Goal: Information Seeking & Learning: Learn about a topic

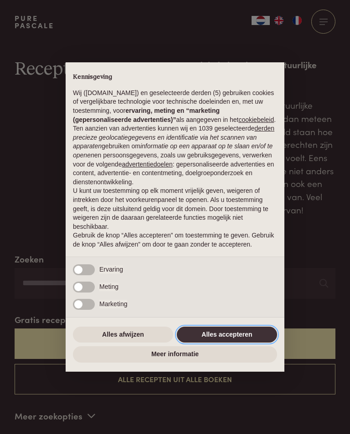
click at [246, 340] on button "Alles accepteren" at bounding box center [227, 335] width 100 height 16
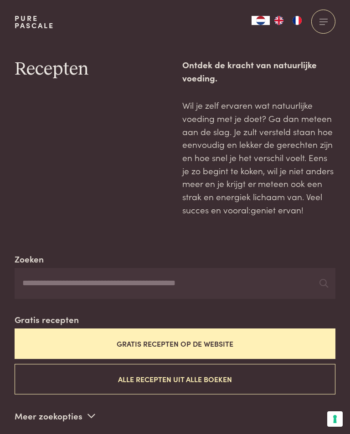
click at [214, 342] on button "Gratis recepten op de website" at bounding box center [175, 344] width 321 height 31
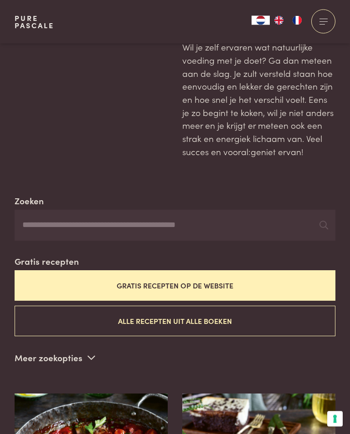
click at [108, 217] on input "Zoeken" at bounding box center [175, 225] width 321 height 31
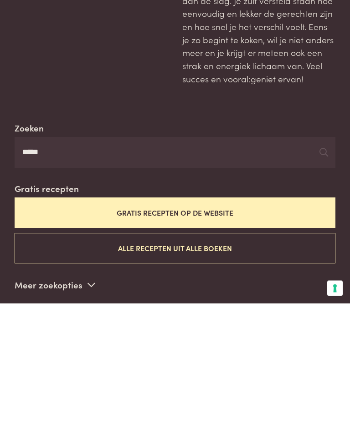
click at [213, 364] on button "Alle recepten uit alle boeken" at bounding box center [175, 379] width 321 height 31
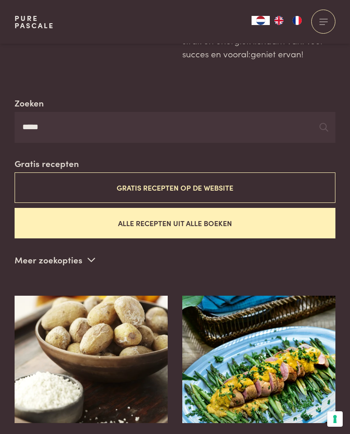
scroll to position [156, 0]
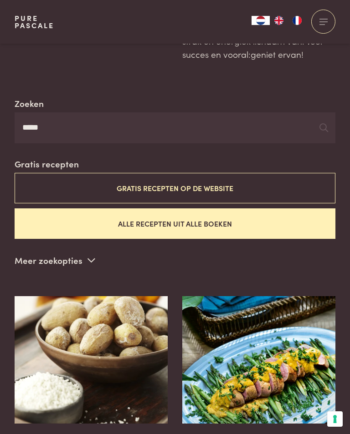
click at [89, 126] on input "*****" at bounding box center [175, 127] width 321 height 31
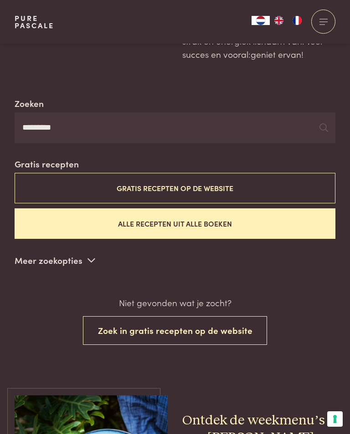
click at [323, 123] on icon at bounding box center [323, 127] width 9 height 9
click at [228, 184] on button "Gratis recepten op de website" at bounding box center [175, 188] width 321 height 31
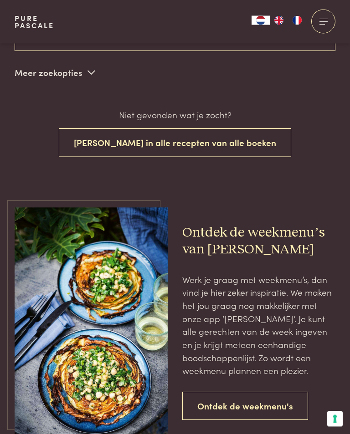
scroll to position [344, 0]
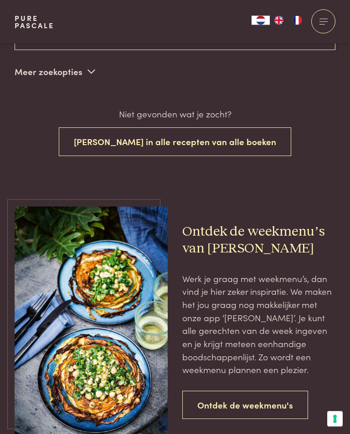
click at [204, 138] on button "[PERSON_NAME] in alle recepten van alle boeken" at bounding box center [175, 142] width 232 height 29
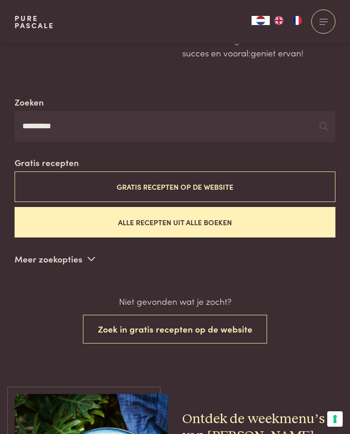
scroll to position [155, 0]
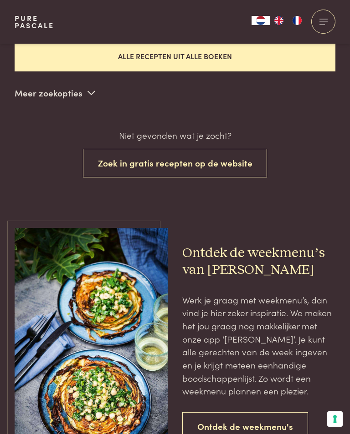
click at [227, 155] on button "Zoek in gratis recepten op de website" at bounding box center [175, 163] width 184 height 29
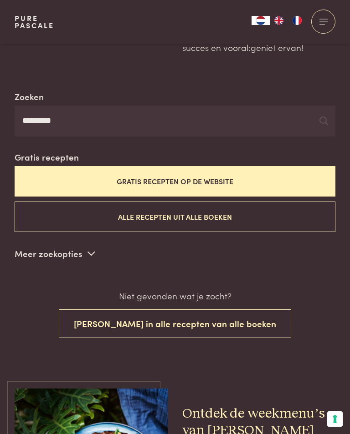
scroll to position [162, 0]
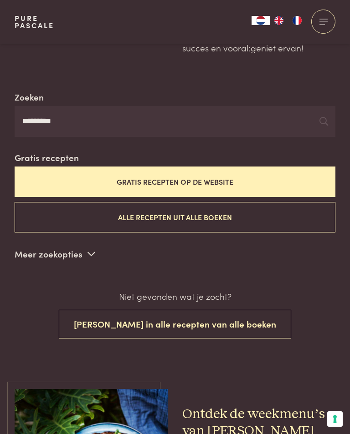
click at [116, 114] on input "*********" at bounding box center [175, 121] width 321 height 31
type input "**********"
click at [217, 214] on button "Alle recepten uit alle boeken" at bounding box center [175, 217] width 321 height 31
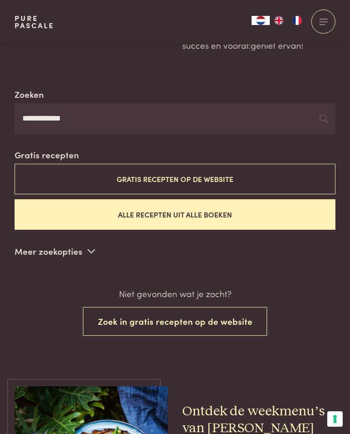
scroll to position [162, 0]
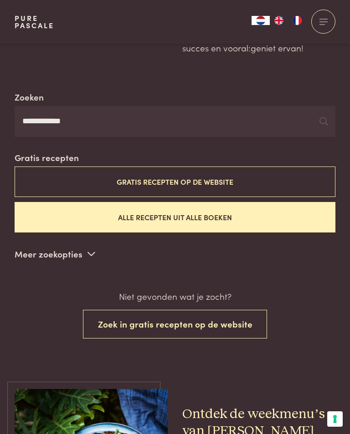
click at [323, 117] on icon at bounding box center [323, 121] width 9 height 9
click at [227, 318] on button "Zoek in gratis recepten op de website" at bounding box center [175, 324] width 184 height 29
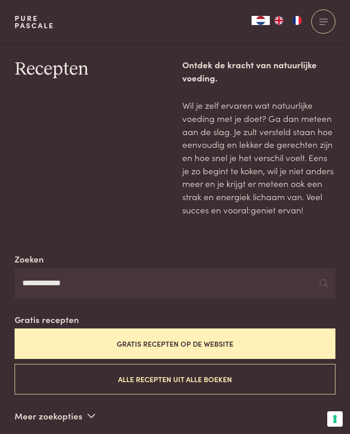
scroll to position [167, 0]
